Goal: Task Accomplishment & Management: Manage account settings

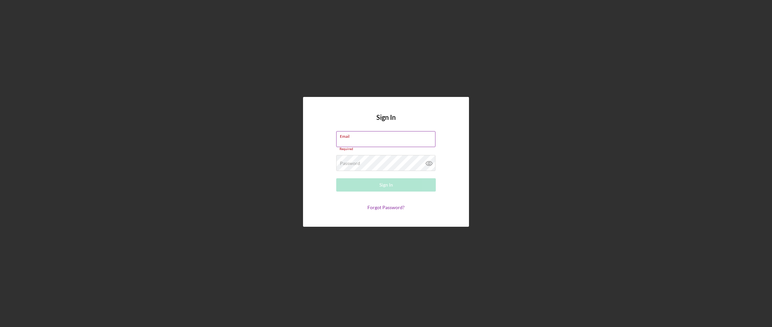
click at [375, 141] on input "Email" at bounding box center [385, 139] width 99 height 16
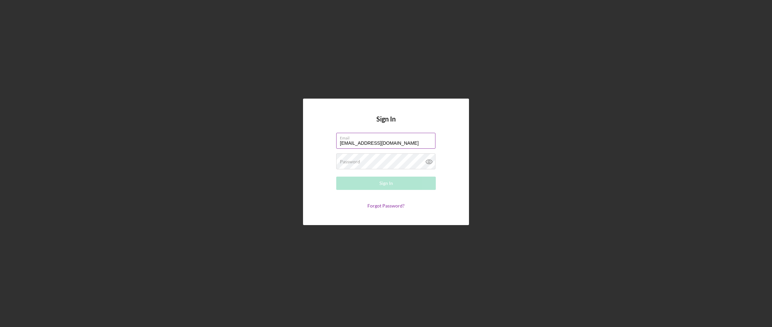
type input "[EMAIL_ADDRESS][DOMAIN_NAME]"
click at [336, 177] on button "Sign In" at bounding box center [386, 183] width 100 height 13
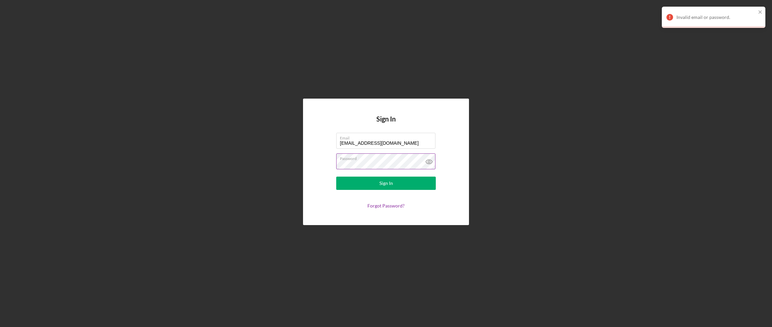
click at [430, 162] on icon at bounding box center [429, 162] width 2 height 2
click at [379, 181] on button "Sign In" at bounding box center [386, 183] width 100 height 13
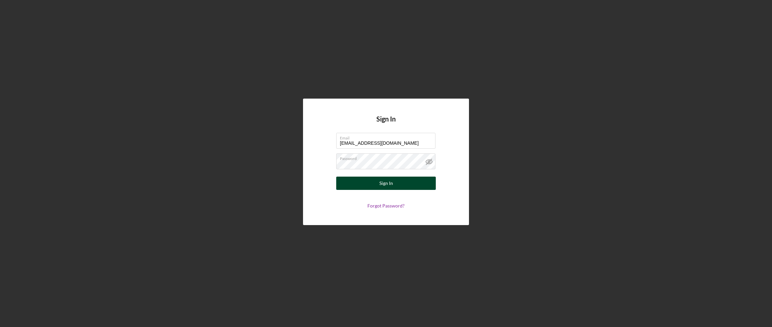
click at [370, 187] on button "Sign In" at bounding box center [386, 183] width 100 height 13
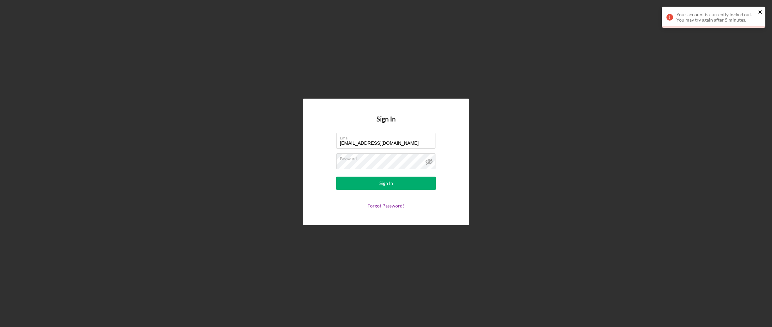
click at [761, 11] on icon "close" at bounding box center [760, 11] width 3 height 3
